Goal: Task Accomplishment & Management: Complete application form

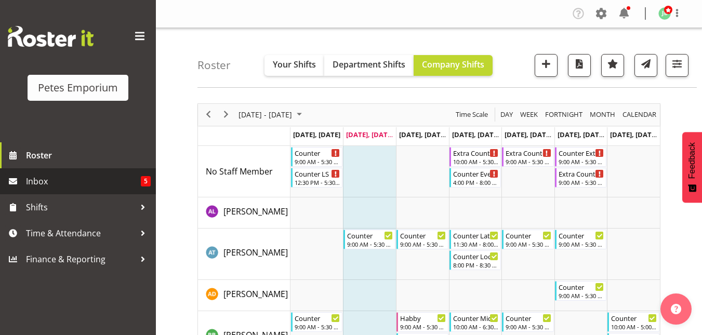
click at [43, 185] on span "Inbox" at bounding box center [83, 181] width 115 height 16
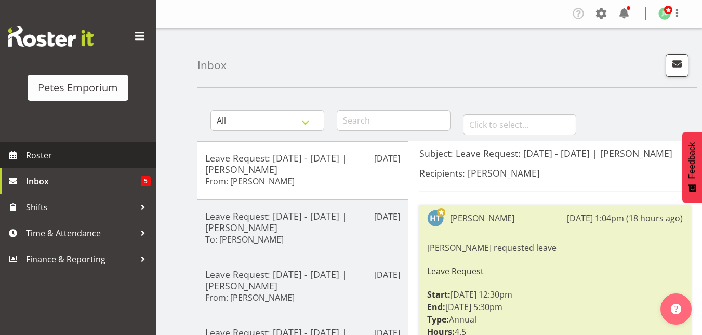
click at [59, 159] on span "Roster" at bounding box center [88, 156] width 125 height 16
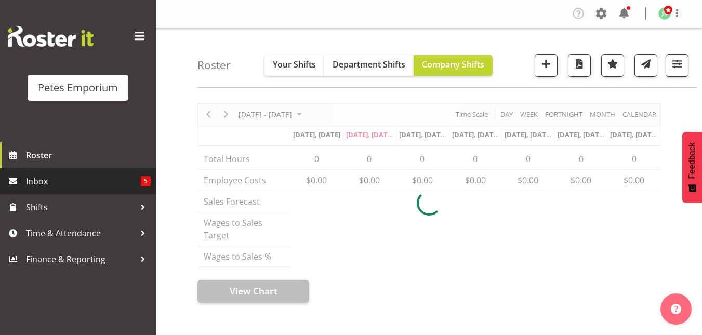
click at [52, 185] on span "Inbox" at bounding box center [83, 181] width 115 height 16
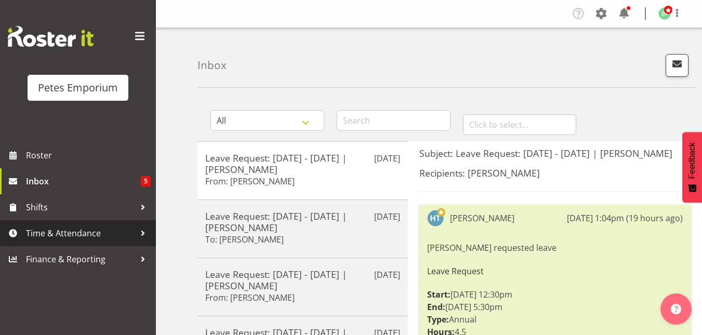
click at [78, 233] on span "Time & Attendance" at bounding box center [80, 233] width 109 height 16
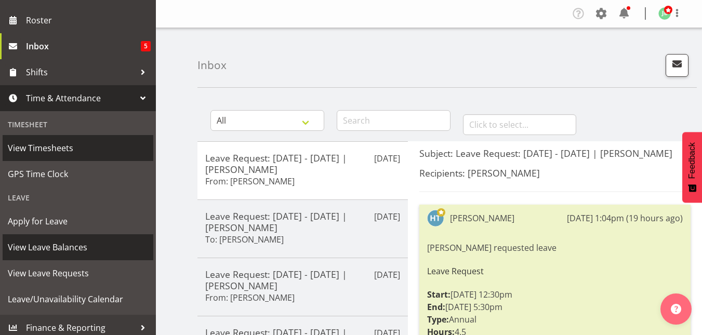
scroll to position [135, 0]
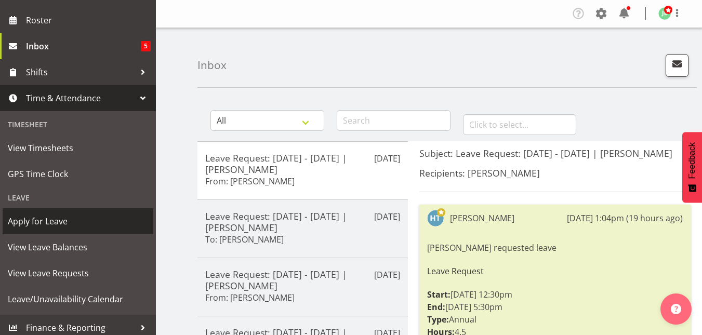
click at [56, 218] on span "Apply for Leave" at bounding box center [78, 221] width 140 height 16
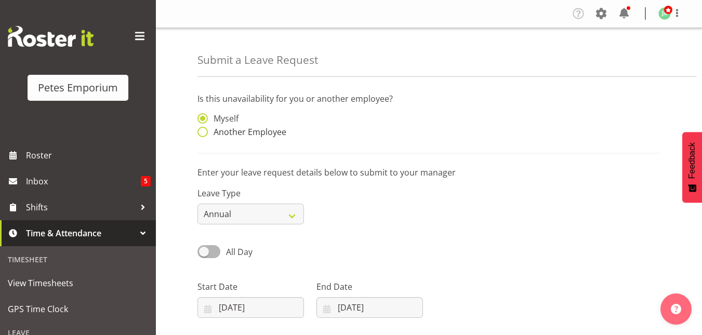
click at [209, 133] on span "Another Employee" at bounding box center [247, 132] width 78 height 10
click at [204, 133] on input "Another Employee" at bounding box center [200, 132] width 7 height 7
radio input "true"
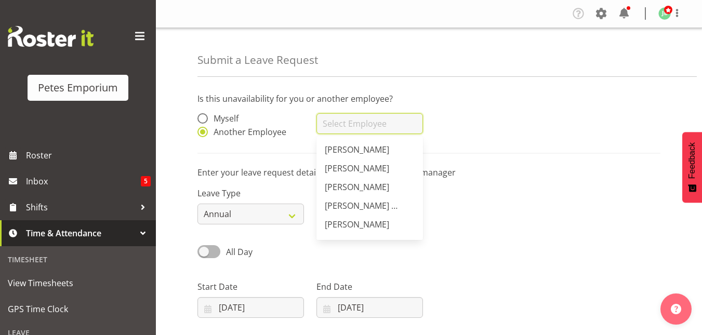
click at [335, 122] on input "text" at bounding box center [369, 123] width 106 height 21
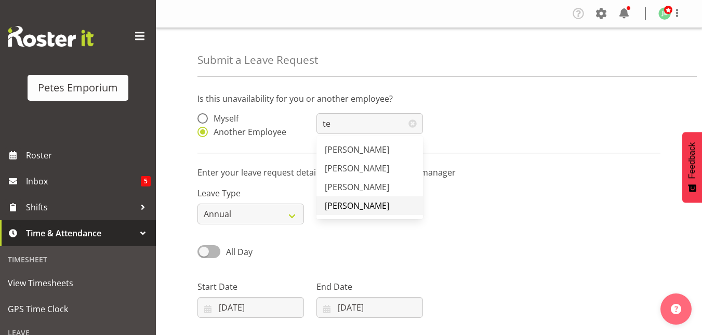
click at [345, 205] on span "Teresa Hawkins" at bounding box center [357, 205] width 64 height 11
type input "Teresa Hawkins"
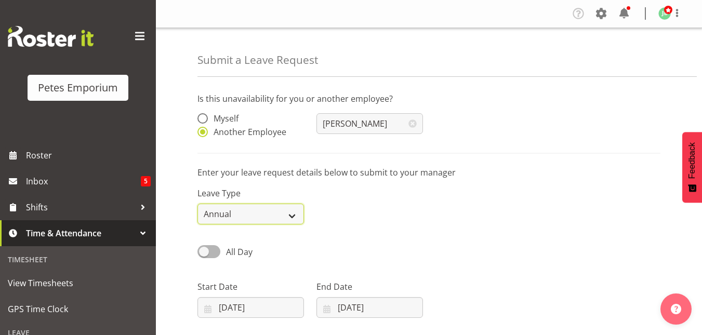
click at [289, 217] on select "Annual Sick Leave Without Pay Bereavement Domestic Violence Parental Jury Servi…" at bounding box center [250, 214] width 106 height 21
select select "Sick"
click at [197, 204] on select "Annual Sick Leave Without Pay Bereavement Domestic Violence Parental Jury Servi…" at bounding box center [250, 214] width 106 height 21
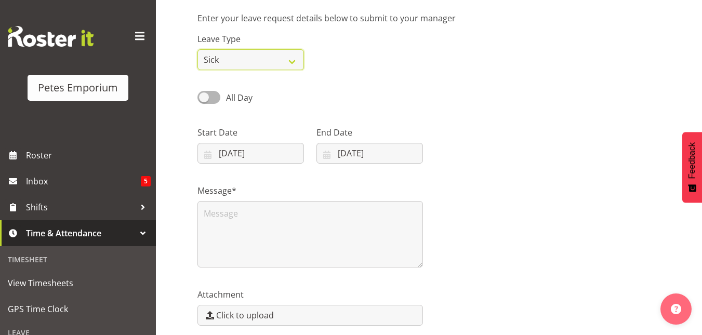
scroll to position [156, 0]
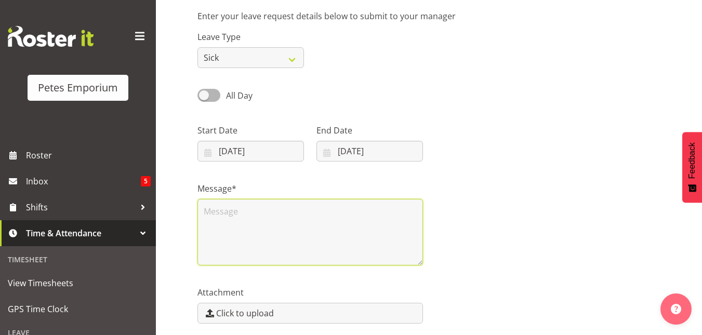
click at [233, 217] on textarea at bounding box center [309, 232] width 225 height 66
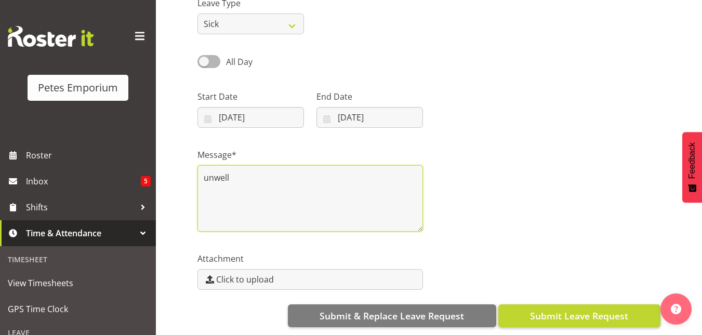
type textarea "unwell"
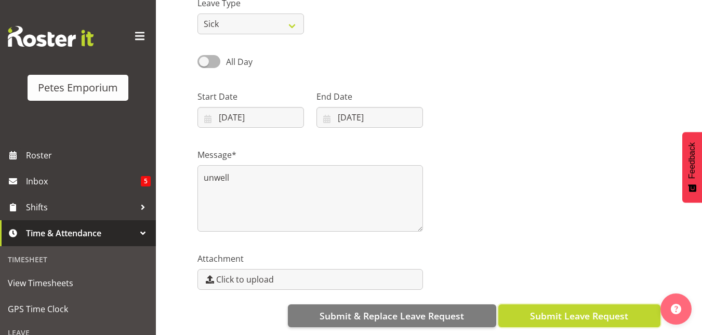
click at [553, 310] on span "Submit Leave Request" at bounding box center [579, 316] width 98 height 14
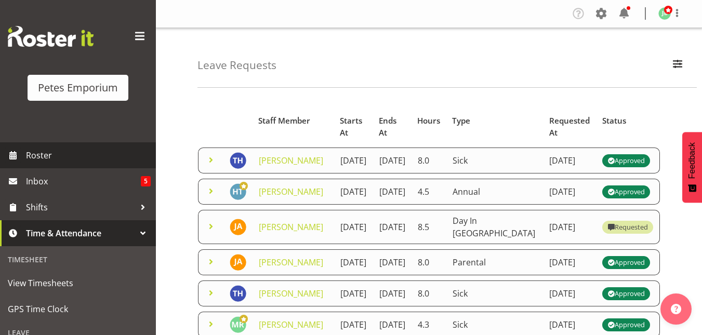
click at [47, 149] on span "Roster" at bounding box center [88, 156] width 125 height 16
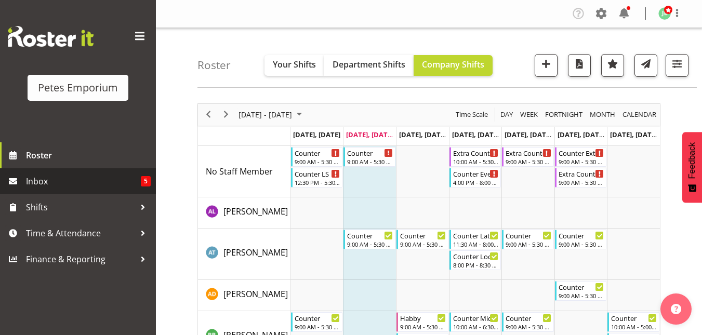
click at [42, 179] on span "Inbox" at bounding box center [83, 181] width 115 height 16
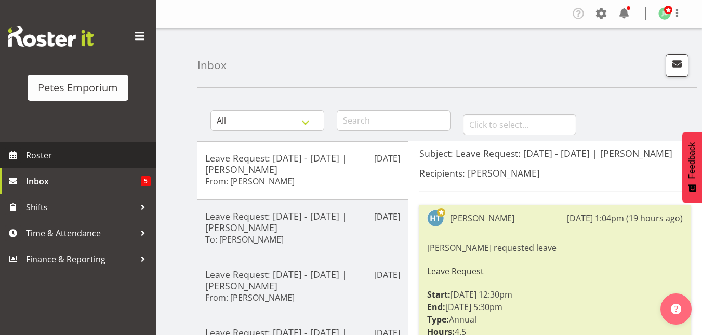
click at [45, 156] on span "Roster" at bounding box center [88, 156] width 125 height 16
